Goal: Obtain resource: Download file/media

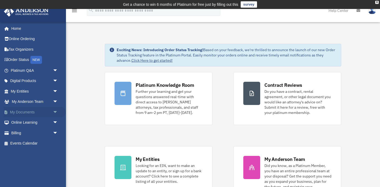
click at [54, 110] on span "arrow_drop_down" at bounding box center [58, 112] width 11 height 11
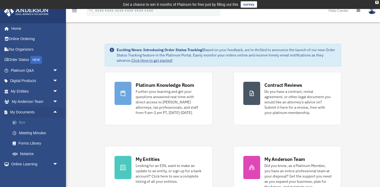
click at [25, 119] on link "Box" at bounding box center [36, 122] width 59 height 11
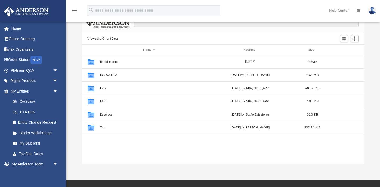
scroll to position [36, 0]
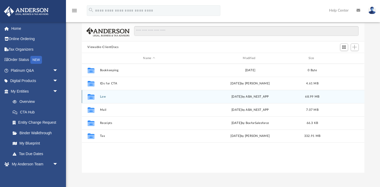
click at [101, 97] on button "Law" at bounding box center [149, 96] width 99 height 3
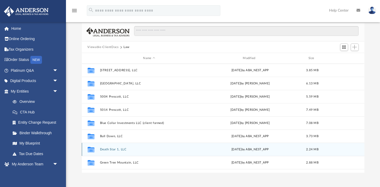
click at [124, 148] on button "Death Star 1, LLC" at bounding box center [149, 149] width 99 height 3
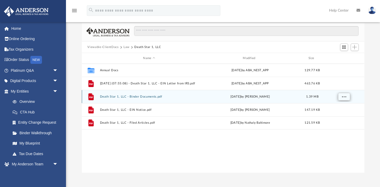
click at [345, 96] on span "More options" at bounding box center [344, 96] width 4 height 3
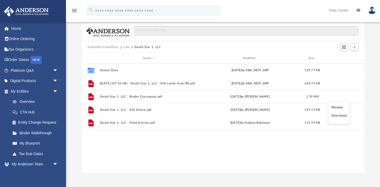
click at [341, 107] on li "Preview" at bounding box center [338, 107] width 15 height 6
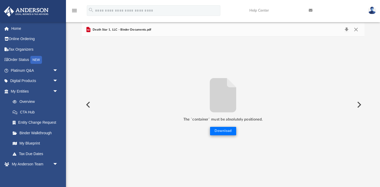
click at [229, 131] on button "Download" at bounding box center [223, 131] width 26 height 8
click at [261, 16] on link "Help Center" at bounding box center [274, 10] width 59 height 21
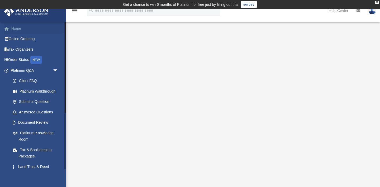
click at [27, 31] on link "Home" at bounding box center [35, 28] width 62 height 11
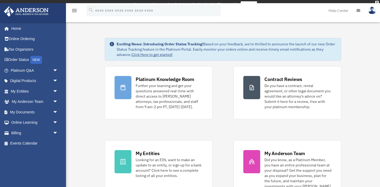
scroll to position [30, 0]
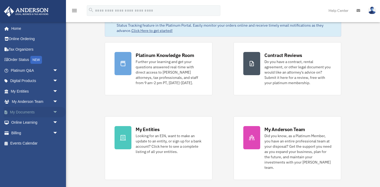
click at [57, 114] on span "arrow_drop_down" at bounding box center [58, 112] width 11 height 11
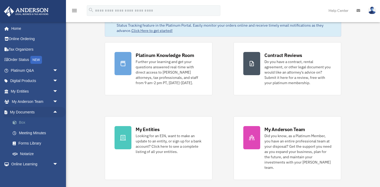
click at [25, 119] on link "Box" at bounding box center [36, 122] width 59 height 11
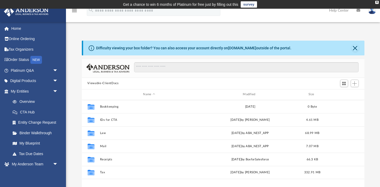
scroll to position [0, 0]
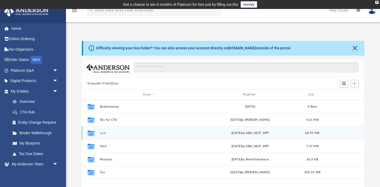
click at [105, 133] on button "Law" at bounding box center [149, 132] width 99 height 3
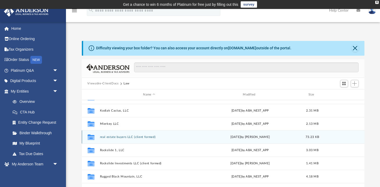
scroll to position [115, 0]
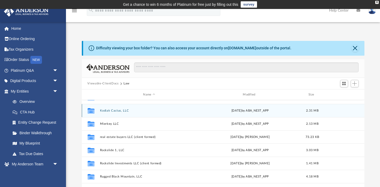
click at [119, 110] on button "Kodiak Cactus, LLC" at bounding box center [149, 110] width 99 height 3
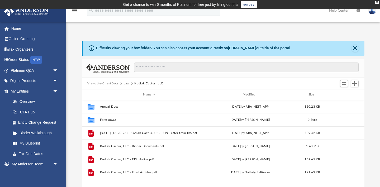
scroll to position [0, 0]
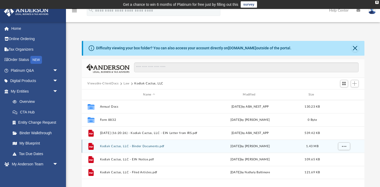
click at [148, 148] on button "Kodiak Cactus, LLC - Binder Documents.pdf" at bounding box center [149, 146] width 99 height 3
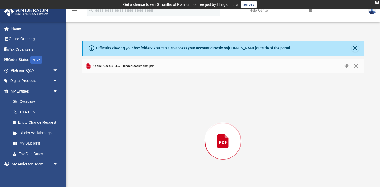
scroll to position [22, 0]
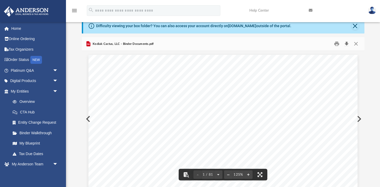
click at [345, 42] on button "Download" at bounding box center [346, 44] width 9 height 8
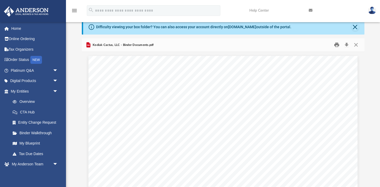
scroll to position [21, 0]
